Goal: Information Seeking & Learning: Understand process/instructions

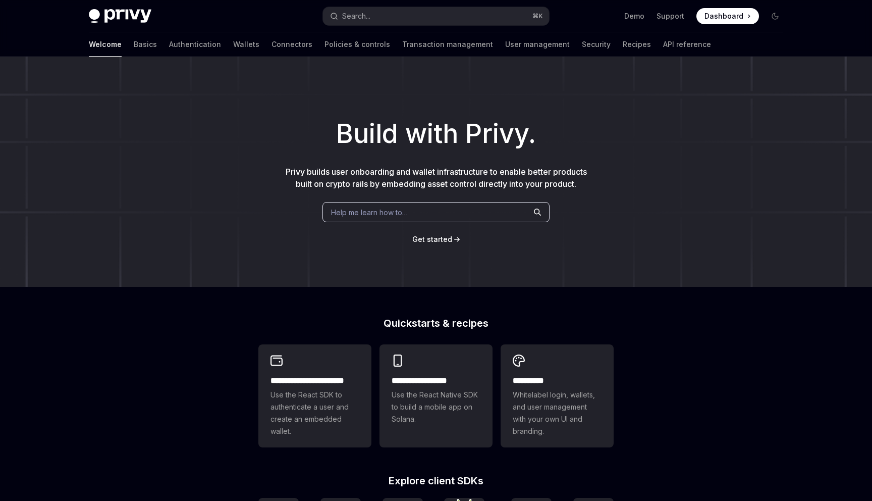
type textarea "*"
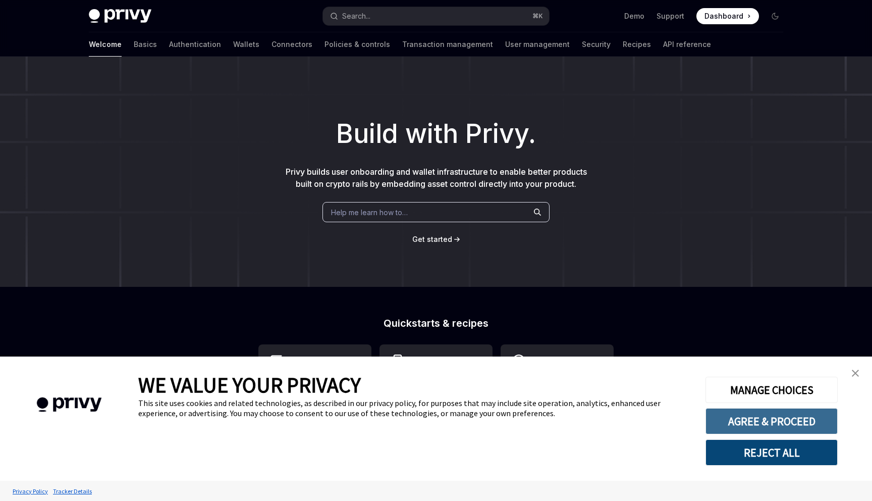
click at [745, 427] on button "AGREE & PROCEED" at bounding box center [772, 421] width 132 height 26
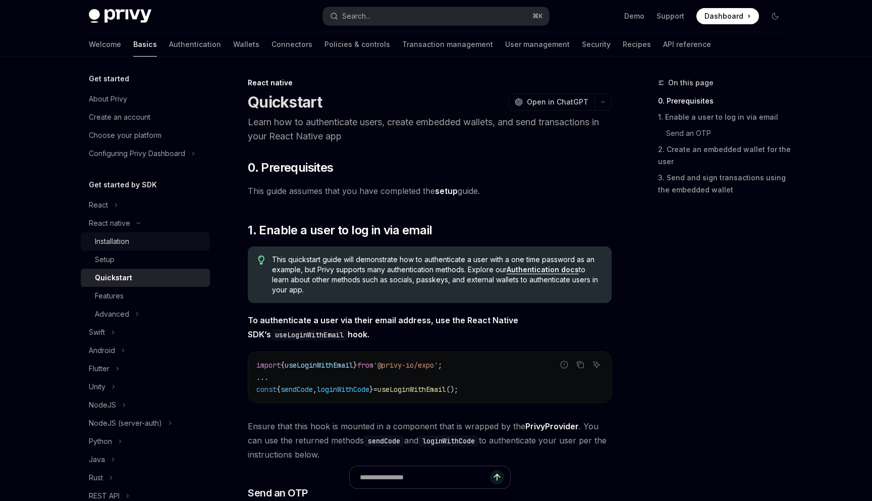
click at [116, 242] on div "Installation" at bounding box center [112, 241] width 34 height 12
type textarea "*"
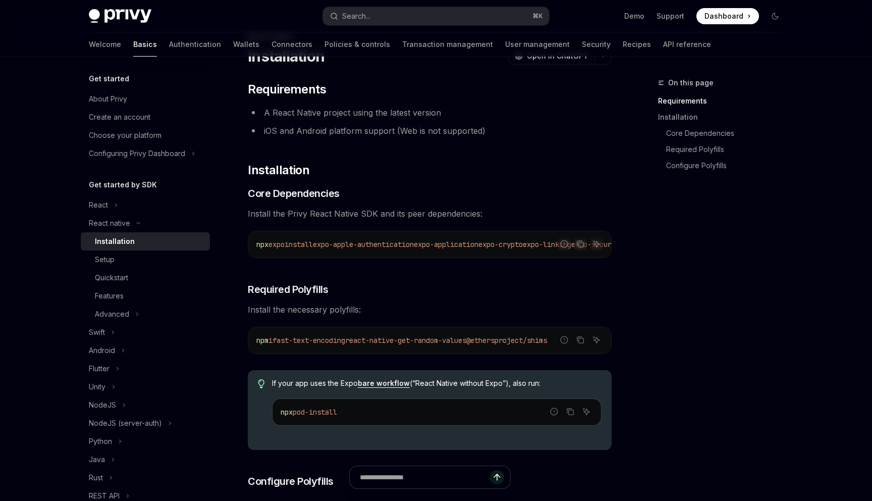
scroll to position [44, 0]
